Goal: Navigation & Orientation: Find specific page/section

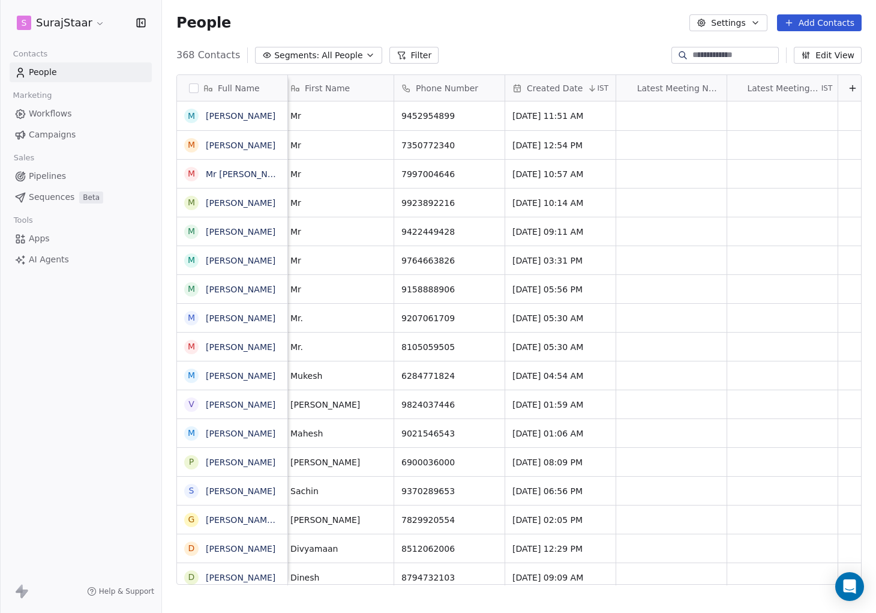
scroll to position [0, 344]
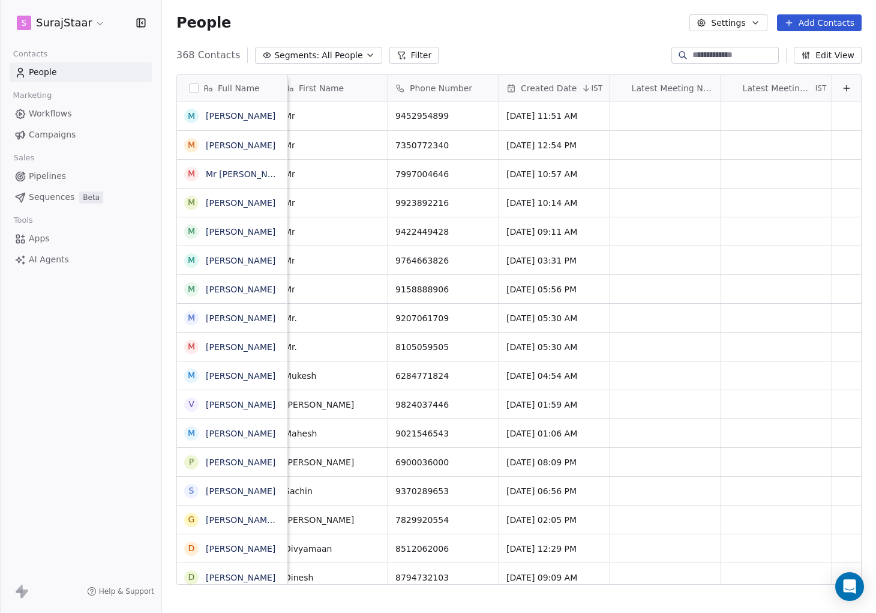
click at [586, 86] on icon at bounding box center [586, 87] width 0 height 5
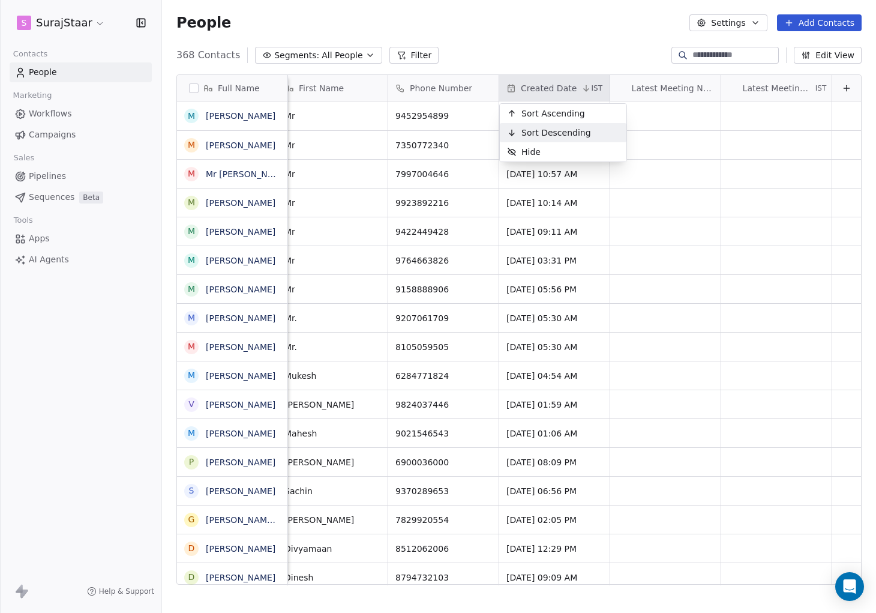
click at [553, 133] on span "Sort Descending" at bounding box center [557, 133] width 70 height 12
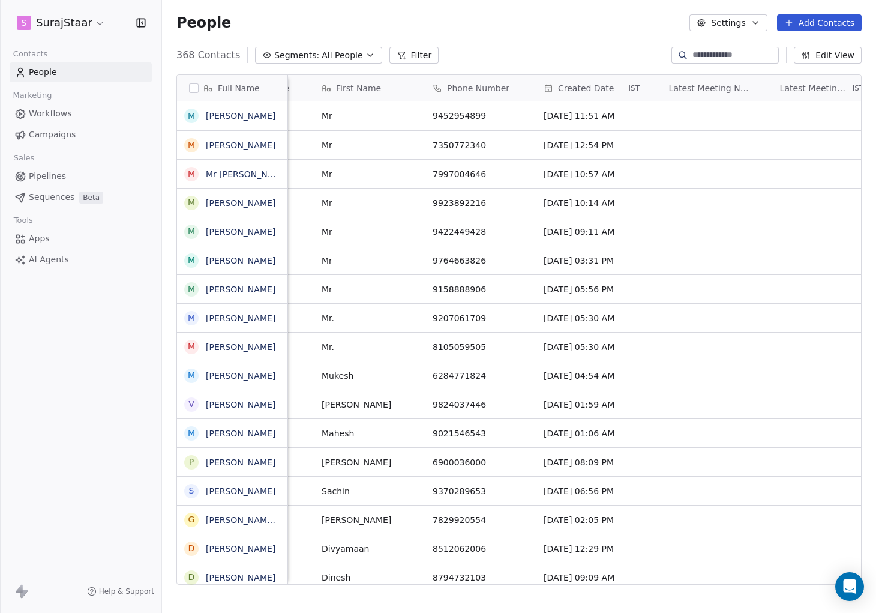
scroll to position [0, 317]
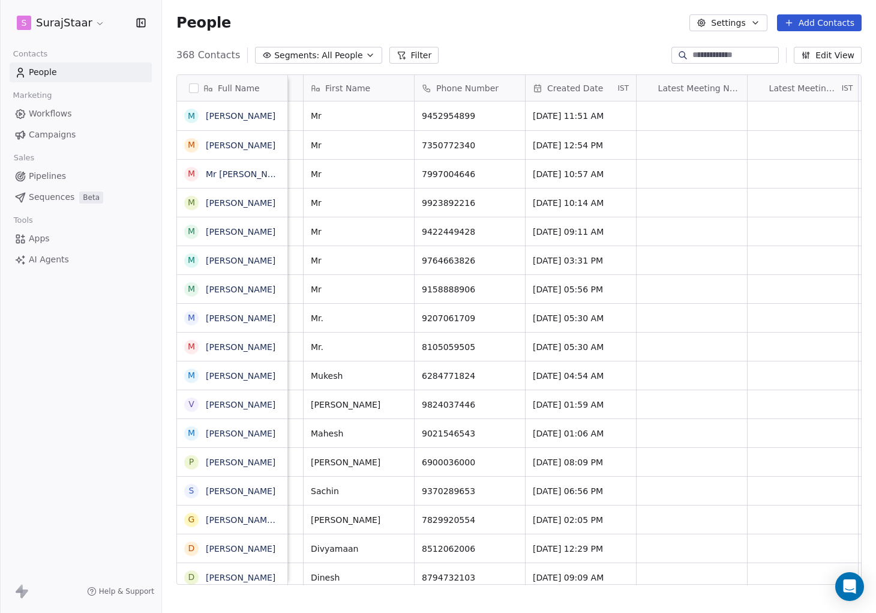
click at [47, 136] on span "Campaigns" at bounding box center [52, 134] width 47 height 13
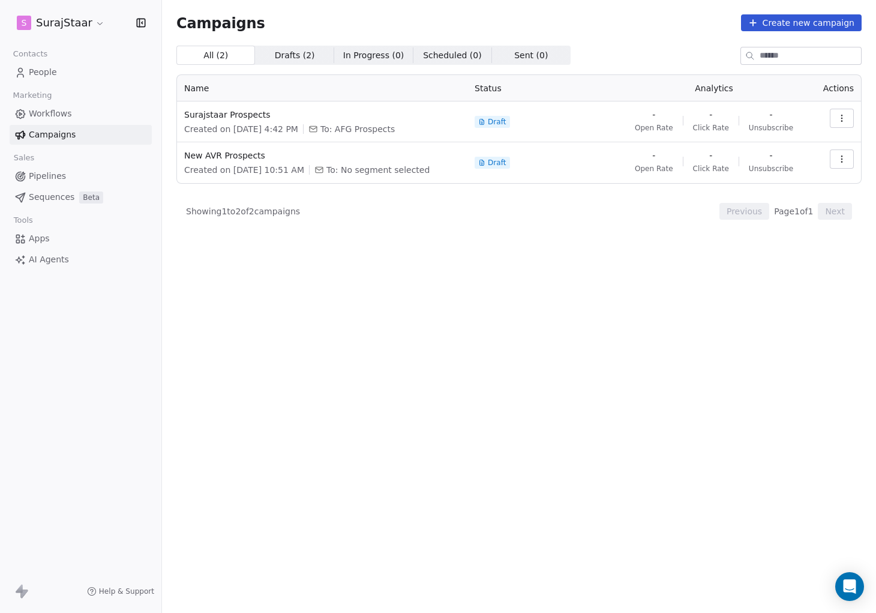
click at [52, 113] on span "Workflows" at bounding box center [50, 113] width 43 height 13
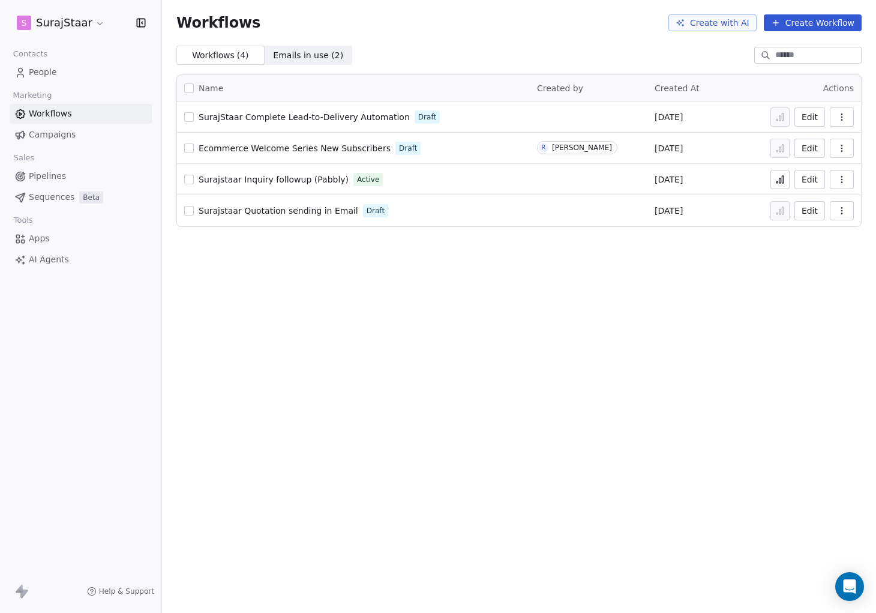
click at [292, 181] on span "Surajstaar Inquiry followup (Pabbly)" at bounding box center [274, 180] width 150 height 10
click at [42, 74] on span "People" at bounding box center [43, 72] width 28 height 13
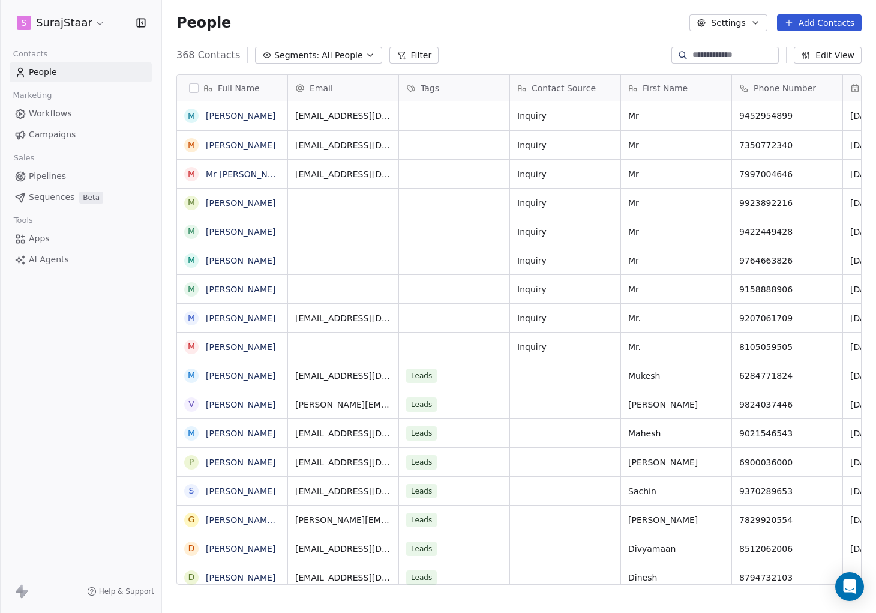
scroll to position [539, 714]
